Goal: Task Accomplishment & Management: Complete application form

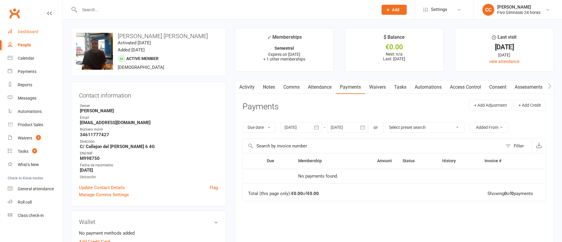
click at [30, 30] on div "Dashboard" at bounding box center [28, 31] width 20 height 5
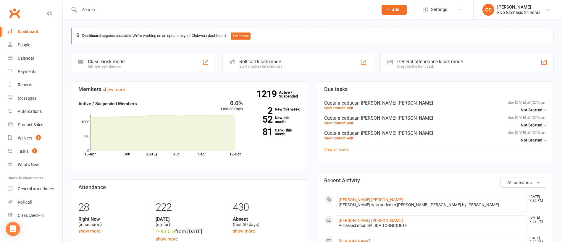
scroll to position [115, 0]
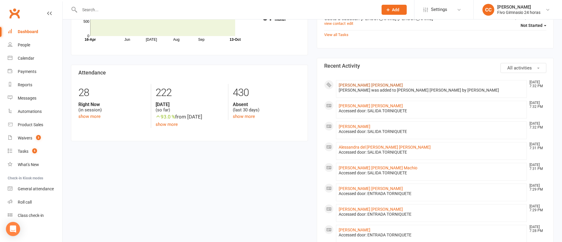
click at [361, 86] on link "[PERSON_NAME] [PERSON_NAME]" at bounding box center [370, 85] width 64 height 5
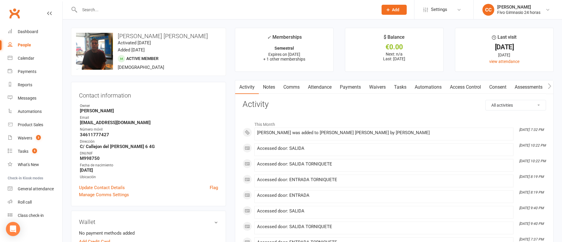
click at [358, 83] on link "Payments" at bounding box center [349, 87] width 29 height 14
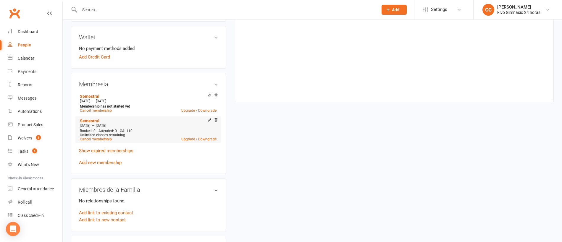
scroll to position [216, 0]
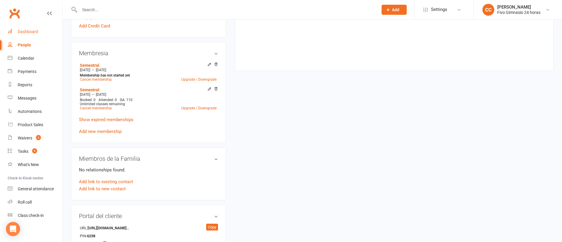
click at [27, 34] on div "Dashboard" at bounding box center [28, 31] width 20 height 5
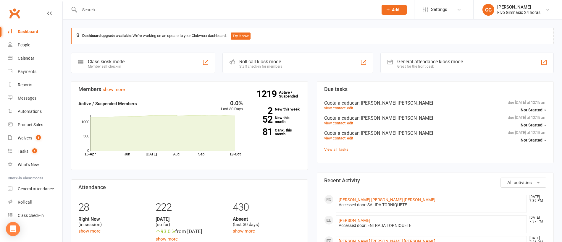
click at [389, 9] on icon at bounding box center [387, 9] width 5 height 5
click at [377, 43] on link "Member" at bounding box center [387, 40] width 53 height 14
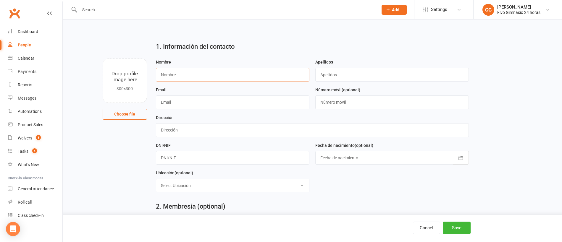
click at [182, 75] on input "text" at bounding box center [232, 75] width 153 height 14
type input "[PERSON_NAME]"
click at [180, 134] on input "text" at bounding box center [312, 130] width 313 height 14
type input "C"
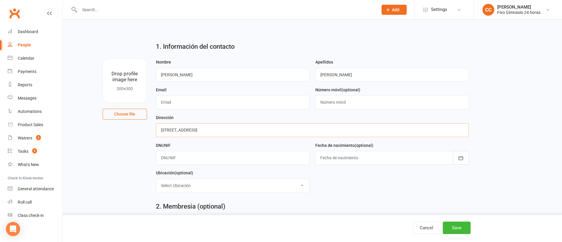
type input "[STREET_ADDRESS]"
click at [173, 156] on input "text" at bounding box center [232, 158] width 153 height 14
type input "54169347T"
click at [332, 155] on div at bounding box center [391, 158] width 153 height 14
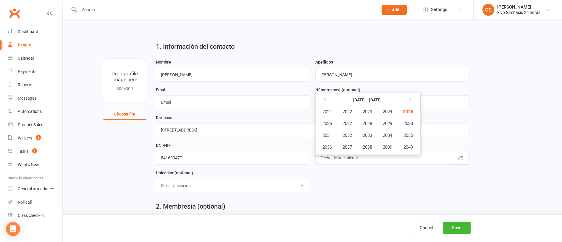
click at [322, 94] on table "[DATE] - [DATE] 2021 2022 2023 2024 2025 2026 2027 2028 2029 2030 2031 2032 203…" at bounding box center [368, 124] width 102 height 60
click at [326, 98] on icon "button" at bounding box center [324, 100] width 4 height 5
click at [330, 124] on span "2006" at bounding box center [326, 123] width 9 height 5
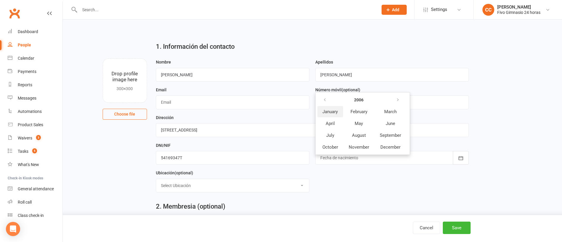
click at [338, 108] on button "January" at bounding box center [330, 111] width 26 height 11
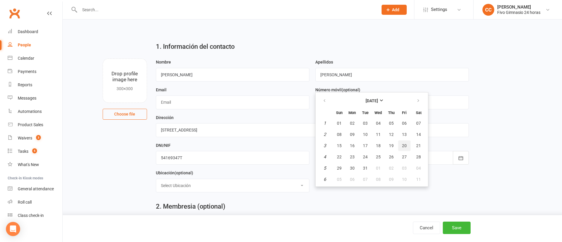
click at [403, 146] on span "20" at bounding box center [404, 145] width 5 height 5
type input "[DATE]"
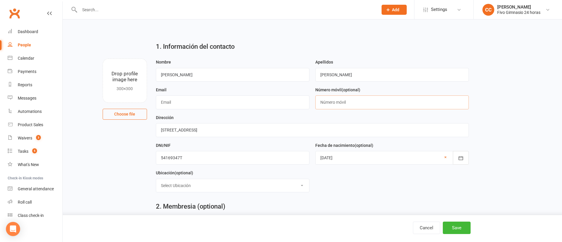
click at [335, 98] on input "text" at bounding box center [391, 102] width 153 height 14
type input "34699353775"
click at [233, 94] on div "Email" at bounding box center [232, 97] width 153 height 23
click at [235, 96] on input "text" at bounding box center [232, 102] width 153 height 14
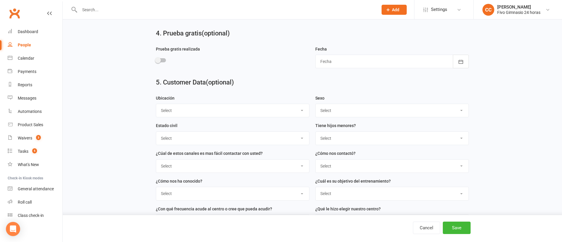
scroll to position [315, 0]
type input "[EMAIL_ADDRESS][DOMAIN_NAME]"
click at [333, 105] on select "Select Masculino Femenino" at bounding box center [391, 109] width 153 height 13
select select "Masculino"
click at [459, 229] on button "Save" at bounding box center [456, 228] width 28 height 12
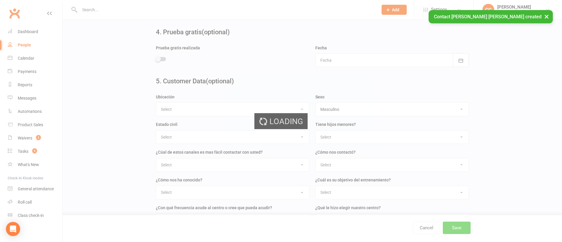
scroll to position [0, 0]
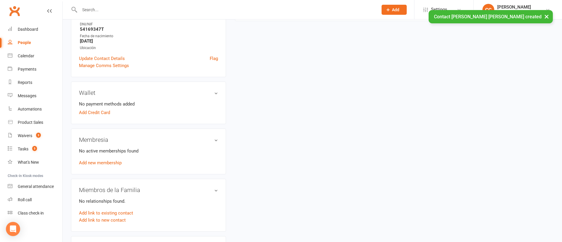
scroll to position [185, 0]
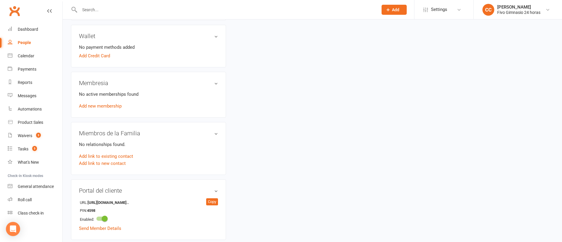
click at [107, 109] on div "No active memberships found Add new membership" at bounding box center [148, 100] width 139 height 19
click at [107, 106] on link "Add new membership" at bounding box center [100, 105] width 43 height 5
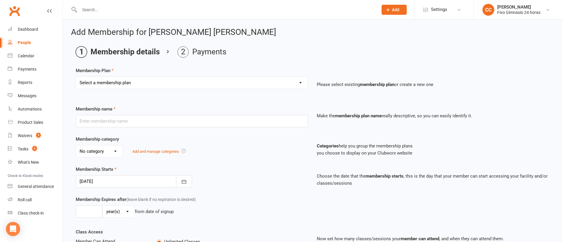
click at [113, 80] on select "Select a membership plan Cuota familiar Cuota estudiante 10 pases full Anual Se…" at bounding box center [191, 83] width 231 height 12
select select "21"
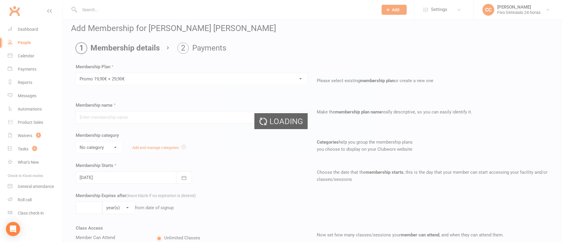
scroll to position [71, 0]
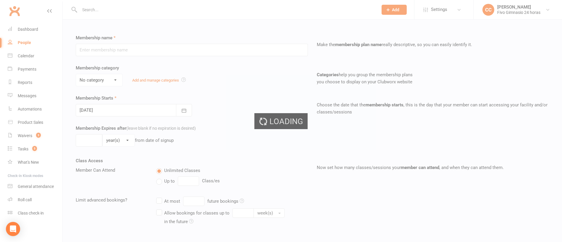
type input "Promo 19,90€ + 29,90€"
select select "4"
type input "0"
select select "2"
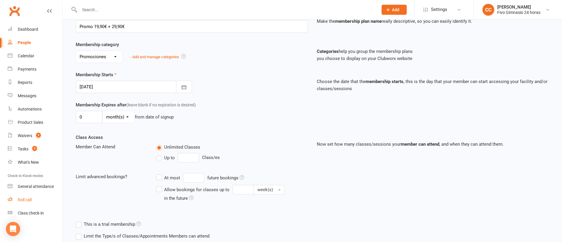
scroll to position [134, 0]
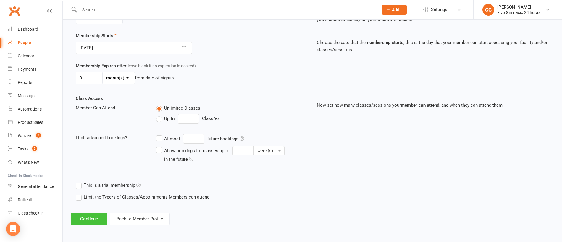
click at [86, 214] on button "Continue" at bounding box center [89, 219] width 36 height 12
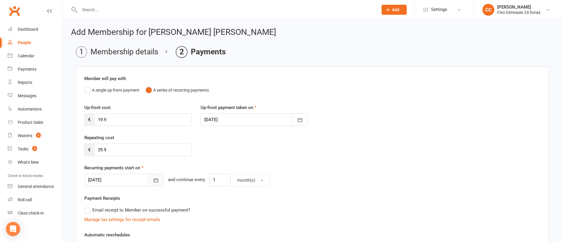
drag, startPoint x: 144, startPoint y: 178, endPoint x: 140, endPoint y: 168, distance: 10.3
click at [153, 178] on icon "button" at bounding box center [156, 180] width 6 height 6
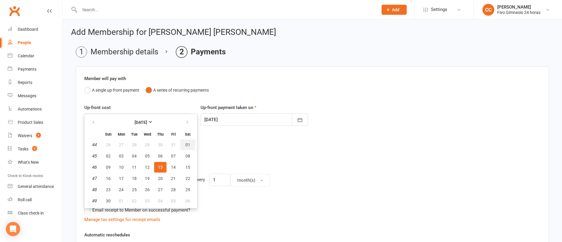
click at [189, 145] on button "01" at bounding box center [187, 145] width 15 height 11
type input "[DATE]"
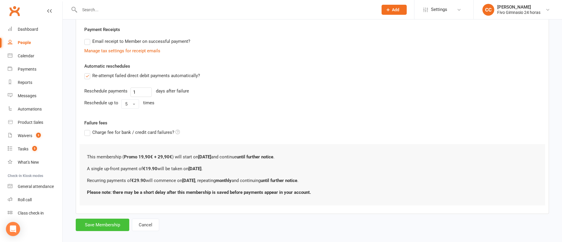
scroll to position [176, 0]
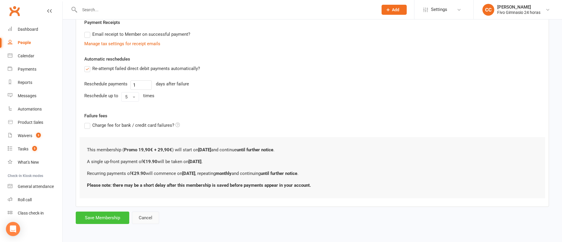
click at [121, 217] on button "Save Membership" at bounding box center [103, 218] width 54 height 12
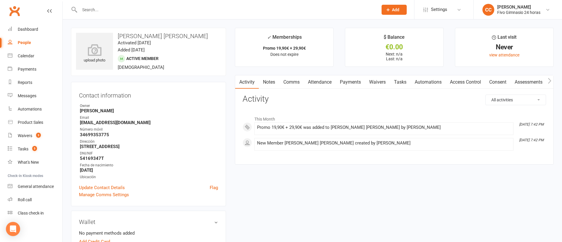
click at [466, 81] on link "Access Control" at bounding box center [464, 82] width 39 height 14
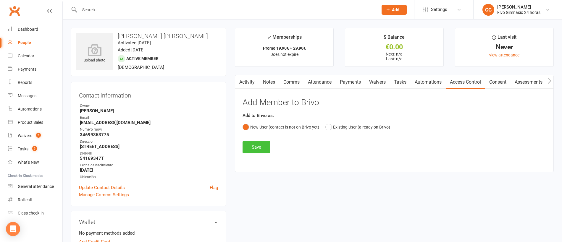
click at [260, 144] on button "Save" at bounding box center [256, 147] width 28 height 12
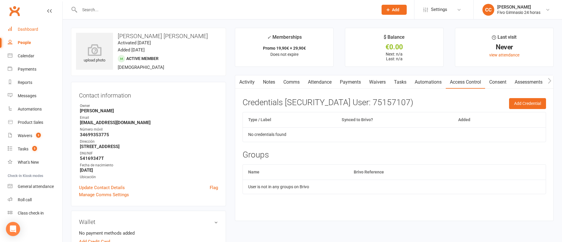
click at [40, 28] on link "Dashboard" at bounding box center [35, 29] width 55 height 13
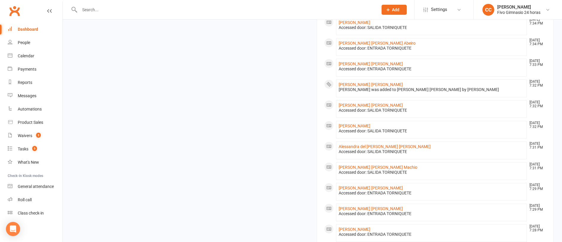
scroll to position [283, 0]
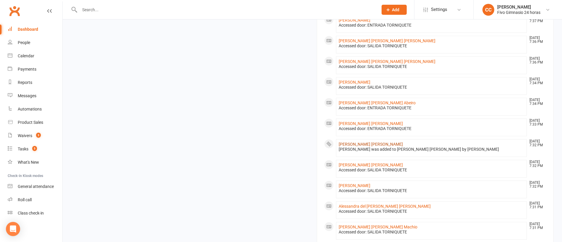
click at [366, 144] on link "[PERSON_NAME] [PERSON_NAME]" at bounding box center [370, 144] width 64 height 5
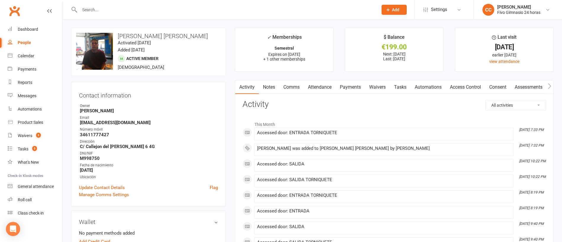
drag, startPoint x: 357, startPoint y: 85, endPoint x: 407, endPoint y: 95, distance: 50.7
click at [357, 85] on link "Payments" at bounding box center [349, 87] width 29 height 14
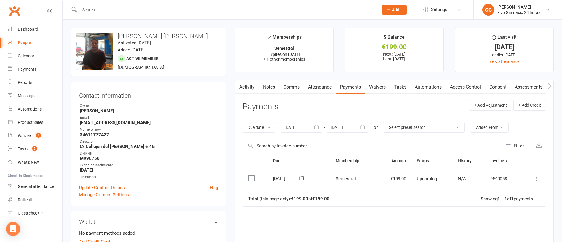
click at [537, 179] on icon at bounding box center [537, 179] width 6 height 6
click at [524, 189] on link "Mark as Paid (Cash)" at bounding box center [510, 190] width 59 height 12
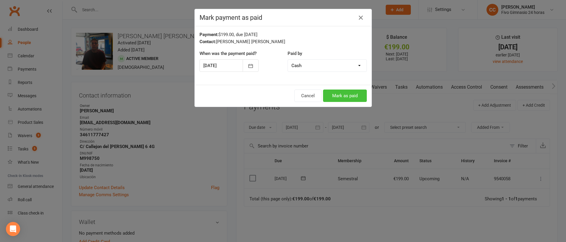
drag, startPoint x: 357, startPoint y: 93, endPoint x: 363, endPoint y: 92, distance: 5.9
click at [357, 93] on button "Mark as paid" at bounding box center [345, 96] width 44 height 12
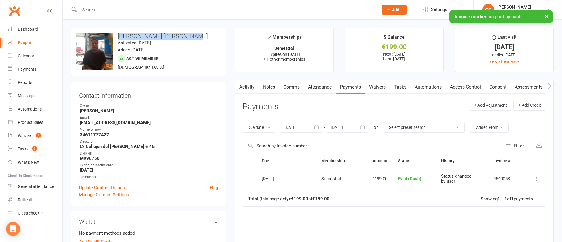
drag, startPoint x: 115, startPoint y: 36, endPoint x: 195, endPoint y: 38, distance: 80.4
click at [195, 38] on h3 "[PERSON_NAME] [PERSON_NAME]" at bounding box center [148, 36] width 145 height 7
copy h3 "[PERSON_NAME] [PERSON_NAME]"
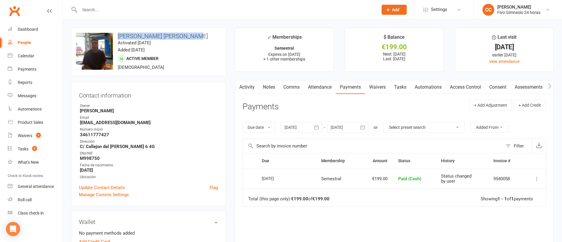
copy h3 "[PERSON_NAME] [PERSON_NAME]"
click at [33, 27] on div "Dashboard" at bounding box center [28, 29] width 20 height 5
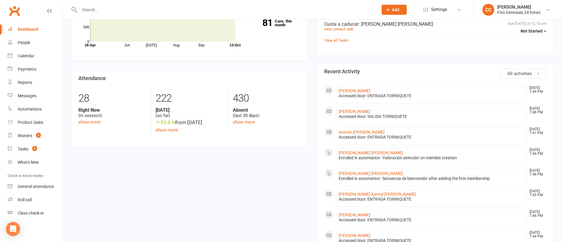
scroll to position [124, 0]
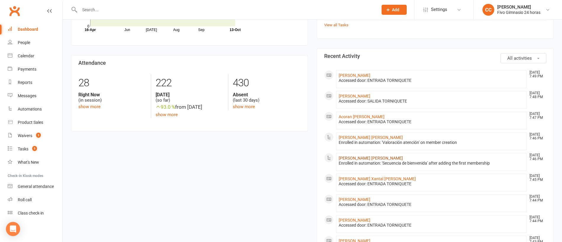
click at [374, 157] on link "[PERSON_NAME] [PERSON_NAME]" at bounding box center [370, 158] width 64 height 5
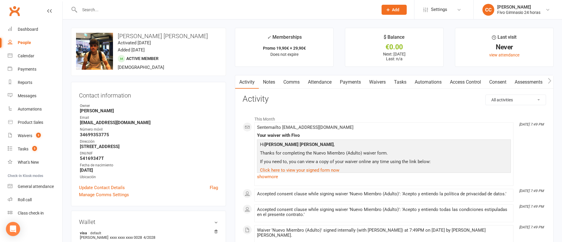
click at [354, 80] on link "Payments" at bounding box center [349, 82] width 29 height 14
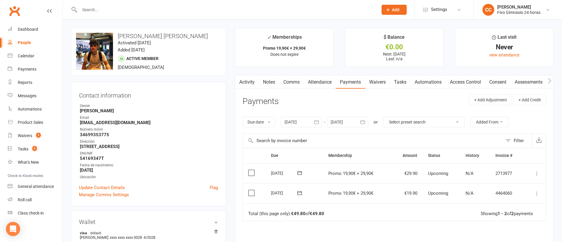
click at [538, 193] on icon at bounding box center [537, 194] width 6 height 6
click at [520, 228] on link "Mark as Paid (Other)" at bounding box center [510, 229] width 59 height 12
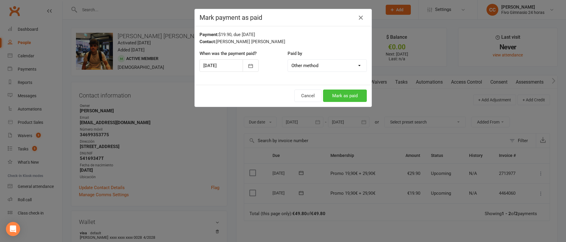
click at [344, 97] on button "Mark as paid" at bounding box center [345, 96] width 44 height 12
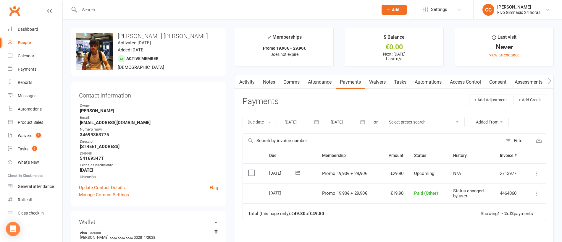
drag, startPoint x: 466, startPoint y: 80, endPoint x: 351, endPoint y: 109, distance: 119.4
click at [466, 80] on link "Access Control" at bounding box center [464, 82] width 39 height 14
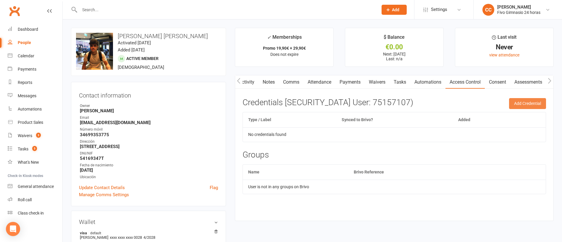
click at [516, 104] on button "Add Credential" at bounding box center [527, 103] width 37 height 11
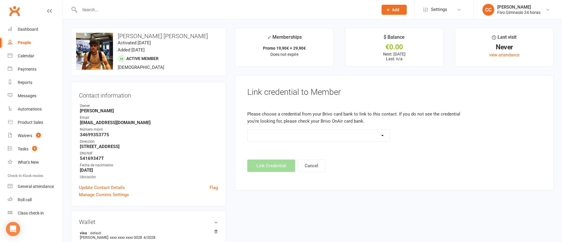
click at [288, 137] on select "Standard 26 Bit (54268) Standard 26 Bit (54269) Standard 26 Bit (54270) Standar…" at bounding box center [318, 136] width 142 height 12
select select "8802"
click at [265, 163] on button "Link Credential" at bounding box center [271, 166] width 48 height 12
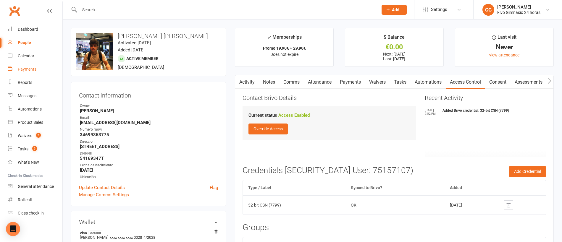
click at [28, 69] on div "Payments" at bounding box center [27, 69] width 19 height 5
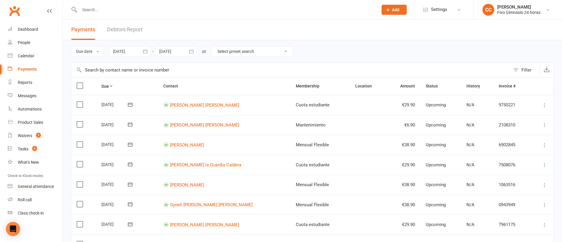
click at [145, 52] on icon "button" at bounding box center [145, 51] width 6 height 6
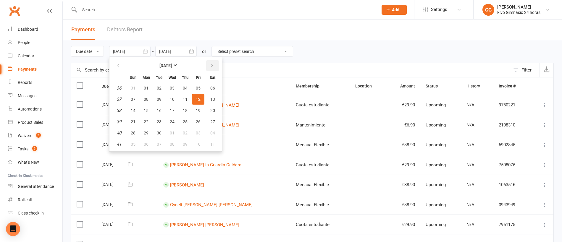
click at [211, 68] on button "button" at bounding box center [212, 65] width 13 height 11
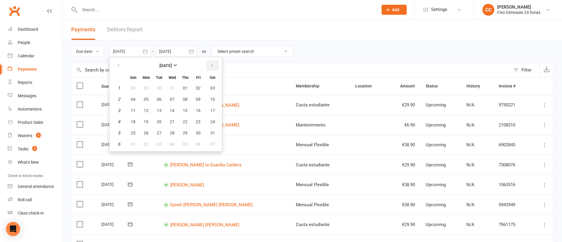
click at [211, 68] on button "button" at bounding box center [212, 65] width 13 height 11
click at [120, 65] on icon "button" at bounding box center [118, 65] width 4 height 5
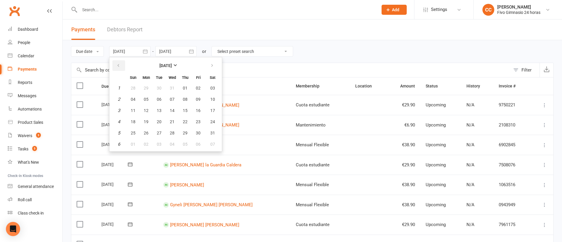
click at [120, 65] on icon "button" at bounding box center [118, 65] width 4 height 5
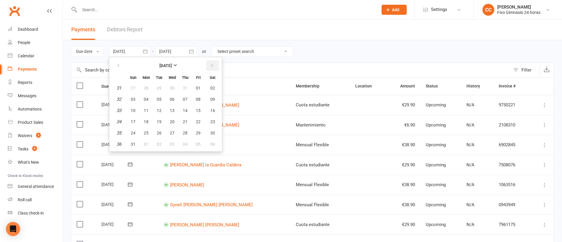
click at [215, 67] on button "button" at bounding box center [212, 65] width 13 height 11
click at [172, 86] on span "01" at bounding box center [172, 88] width 5 height 5
type input "[DATE]"
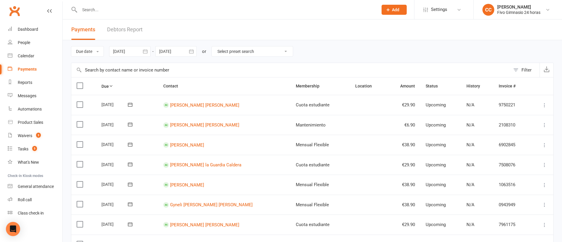
click at [193, 51] on icon "button" at bounding box center [191, 51] width 4 height 4
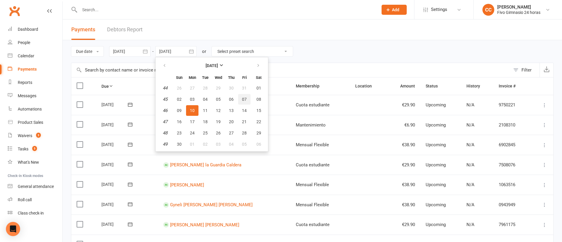
click at [243, 97] on span "07" at bounding box center [244, 99] width 5 height 5
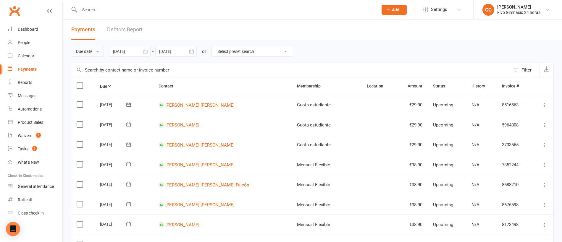
click at [94, 51] on button "Due date" at bounding box center [87, 51] width 33 height 11
click at [95, 78] on link "Date paid" at bounding box center [100, 77] width 59 height 12
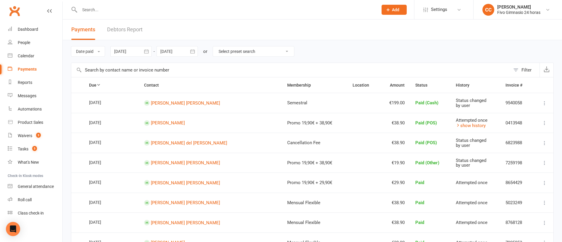
click at [194, 50] on icon "button" at bounding box center [192, 51] width 6 height 6
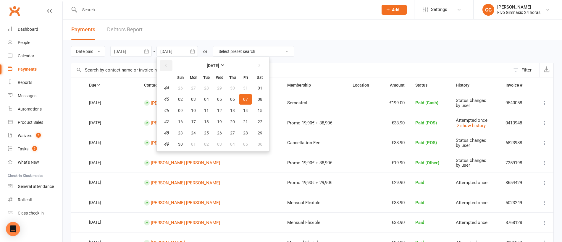
click at [168, 63] on button "button" at bounding box center [166, 65] width 13 height 11
click at [206, 98] on span "07" at bounding box center [206, 99] width 5 height 5
type input "[DATE]"
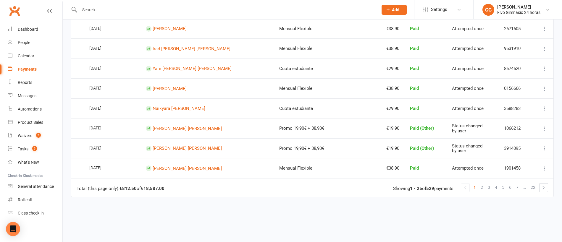
scroll to position [425, 0]
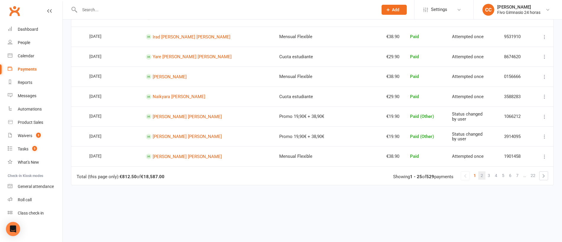
click at [480, 174] on span "2" at bounding box center [481, 175] width 2 height 8
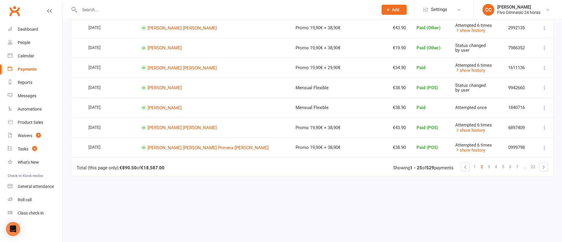
scroll to position [445, 0]
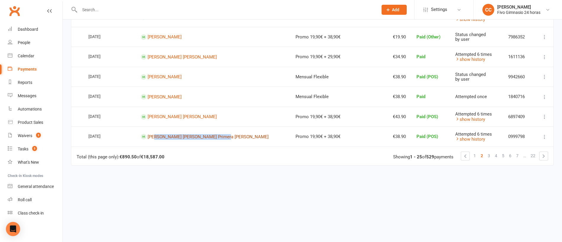
drag, startPoint x: 230, startPoint y: 136, endPoint x: 157, endPoint y: 136, distance: 72.4
click at [157, 136] on td "[PERSON_NAME] [PERSON_NAME] Primera [PERSON_NAME]" at bounding box center [212, 137] width 155 height 20
copy link "[PERSON_NAME] [PERSON_NAME] Primera [PERSON_NAME]"
drag, startPoint x: 204, startPoint y: 95, endPoint x: 157, endPoint y: 95, distance: 47.0
click at [157, 95] on td "[PERSON_NAME]" at bounding box center [212, 97] width 155 height 20
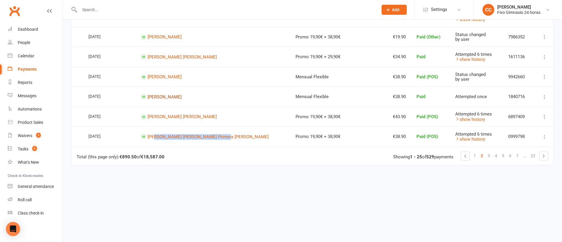
copy link "[PERSON_NAME]"
